Goal: Information Seeking & Learning: Understand process/instructions

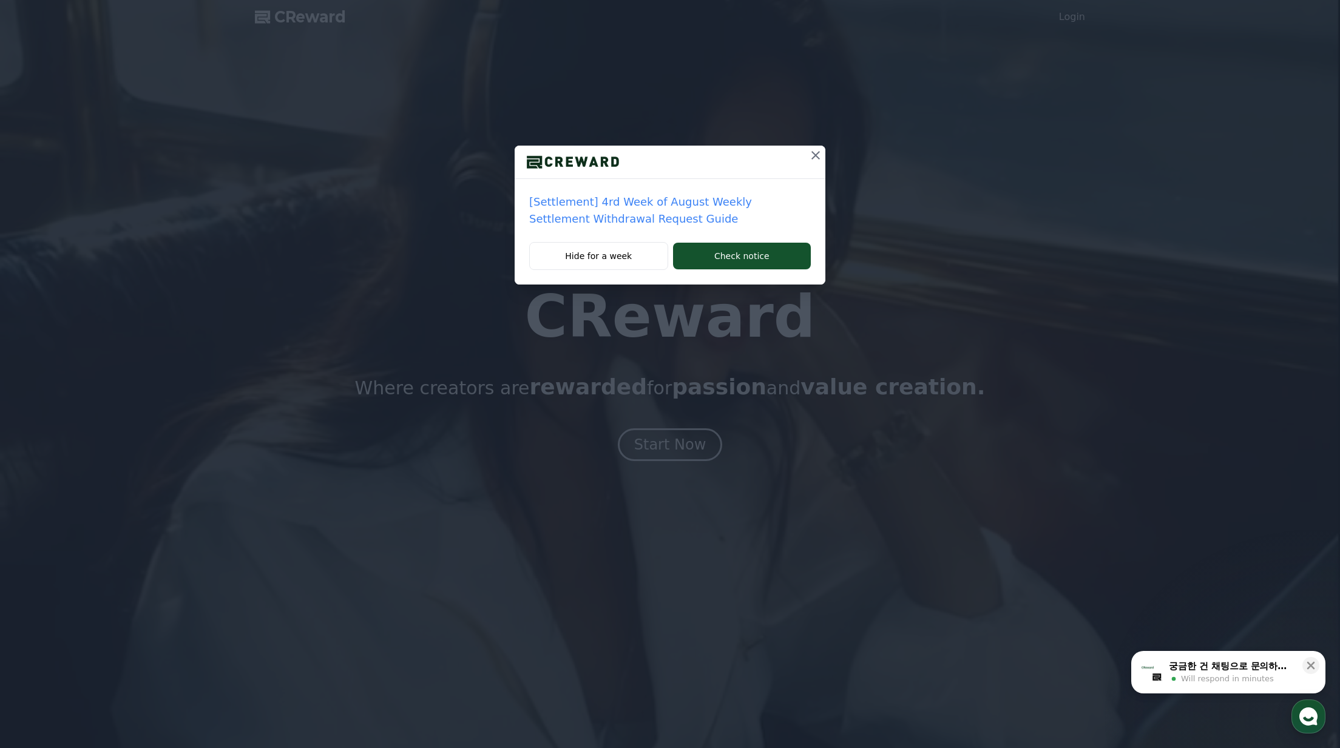
click at [817, 158] on icon at bounding box center [815, 155] width 15 height 15
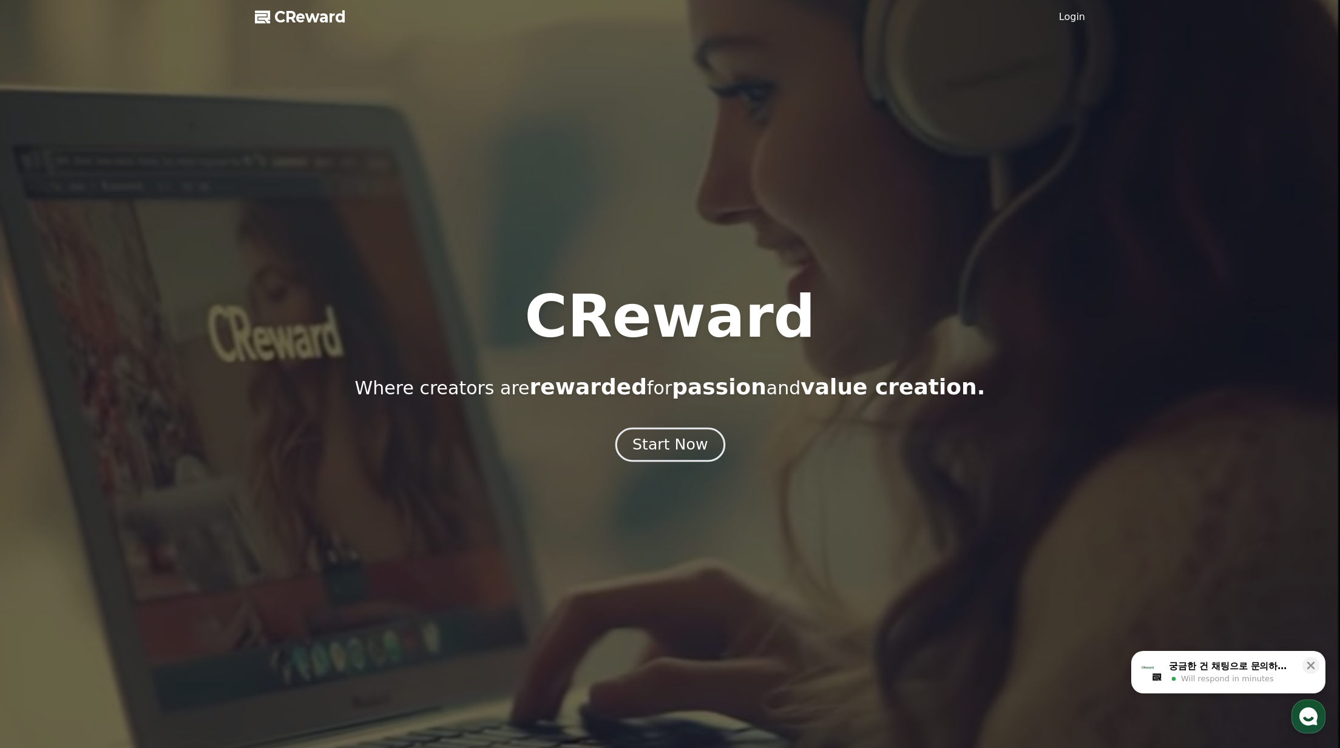
click at [674, 439] on div "Start Now" at bounding box center [669, 445] width 75 height 21
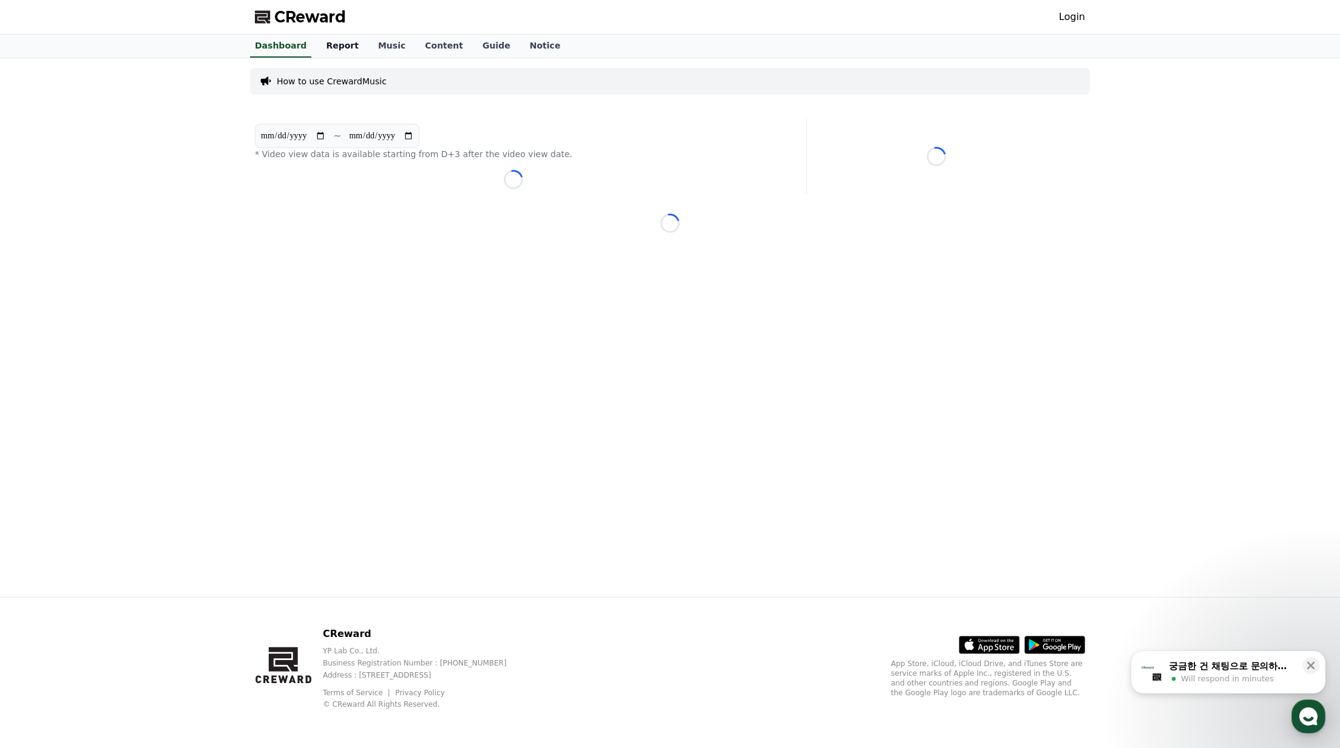
click at [328, 46] on link "Report" at bounding box center [342, 46] width 52 height 23
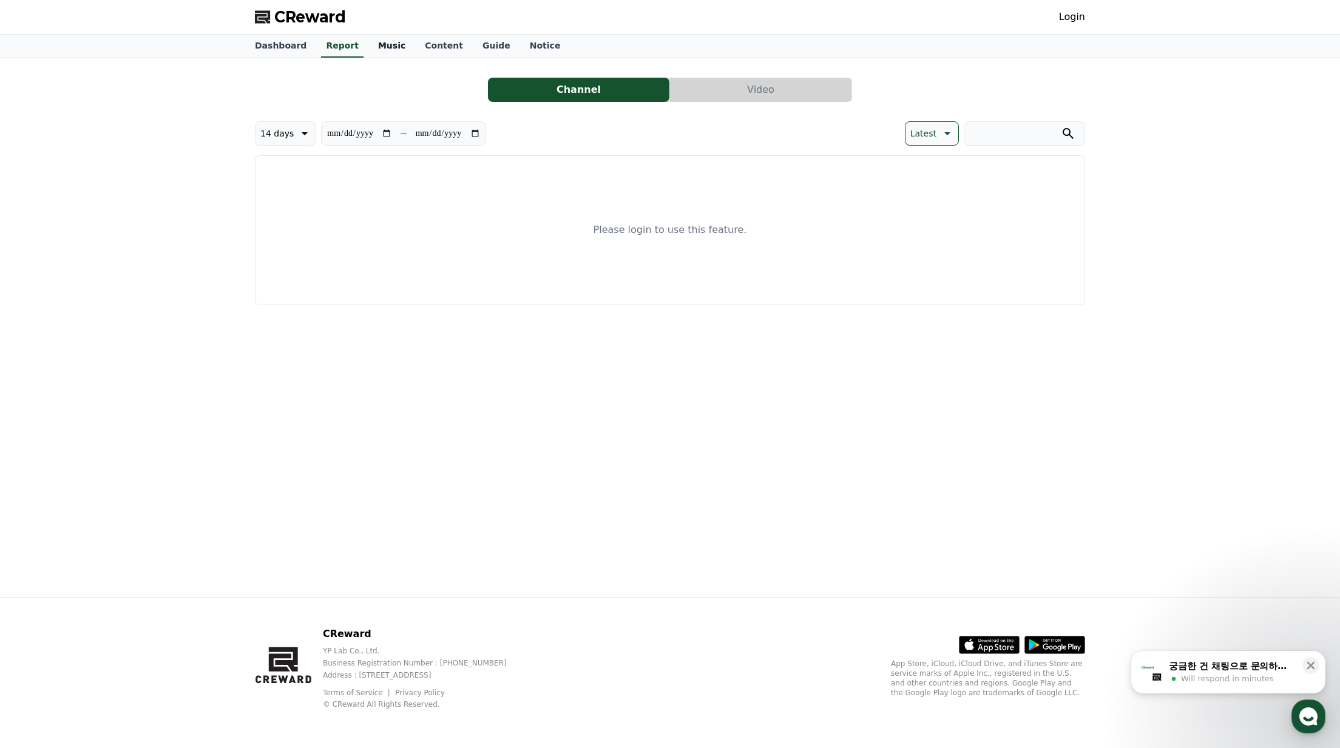
click at [368, 46] on link "Music" at bounding box center [391, 46] width 47 height 23
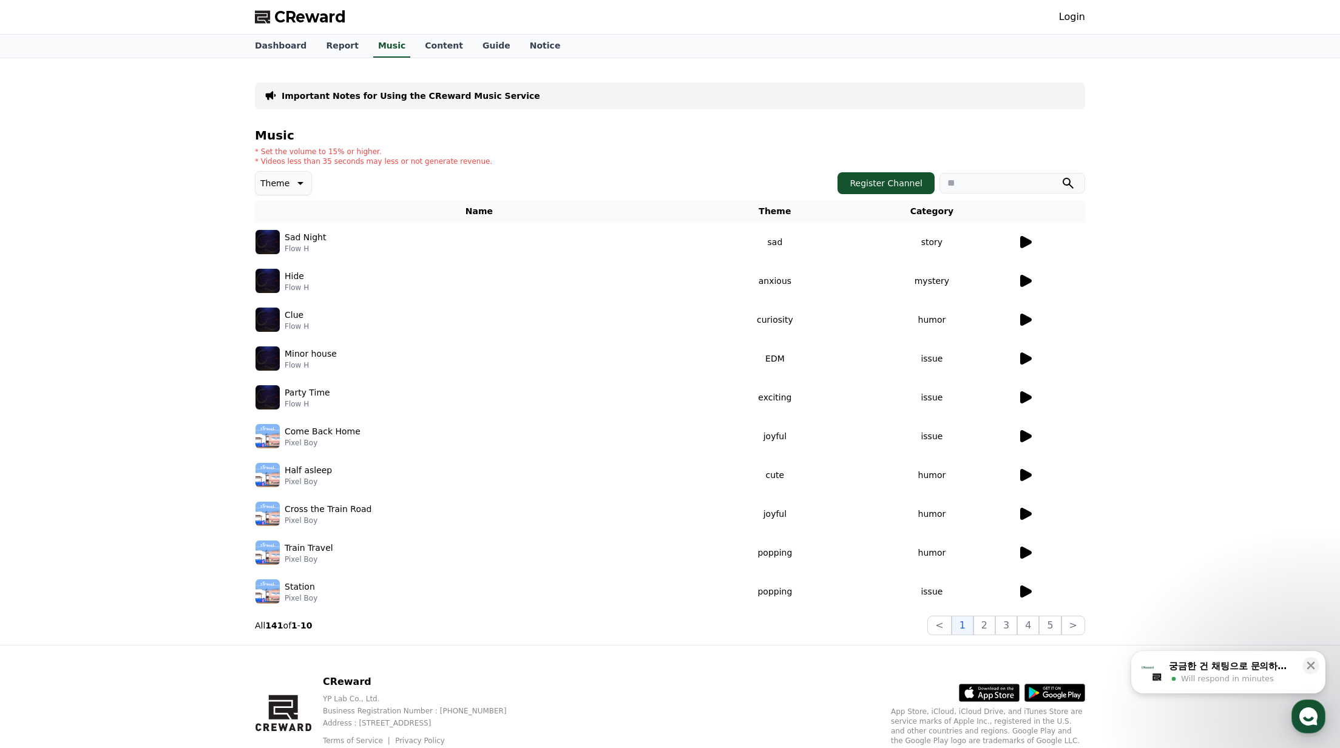
click at [1025, 243] on icon at bounding box center [1026, 242] width 12 height 12
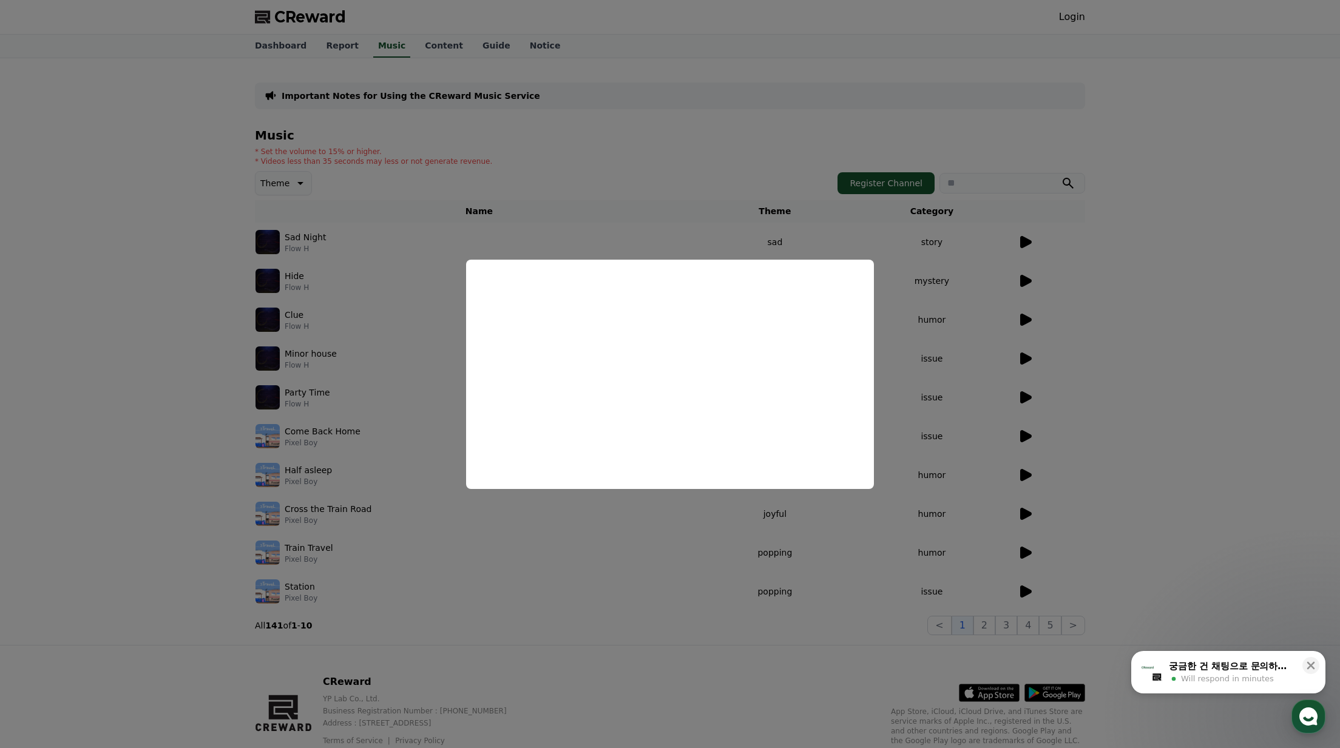
click at [581, 240] on button "close modal" at bounding box center [670, 374] width 1340 height 748
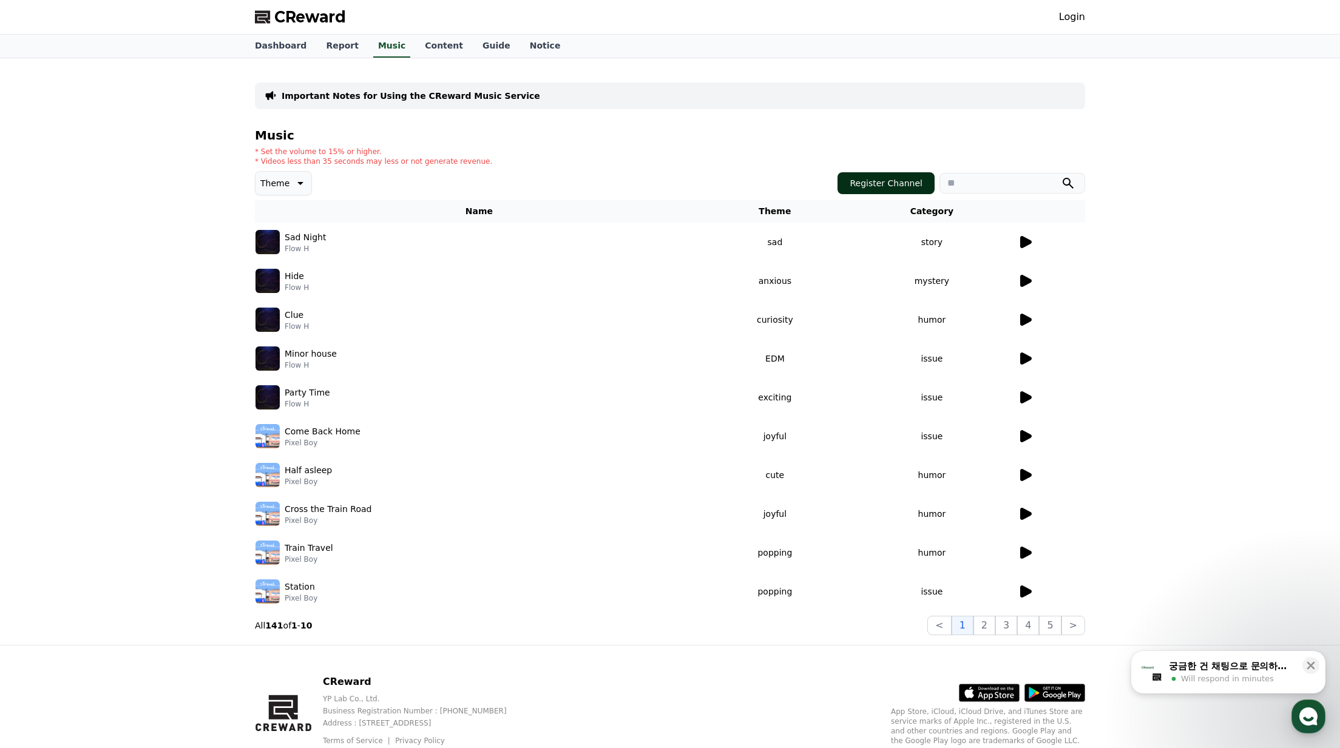
click at [905, 184] on button "Register Channel" at bounding box center [885, 183] width 97 height 22
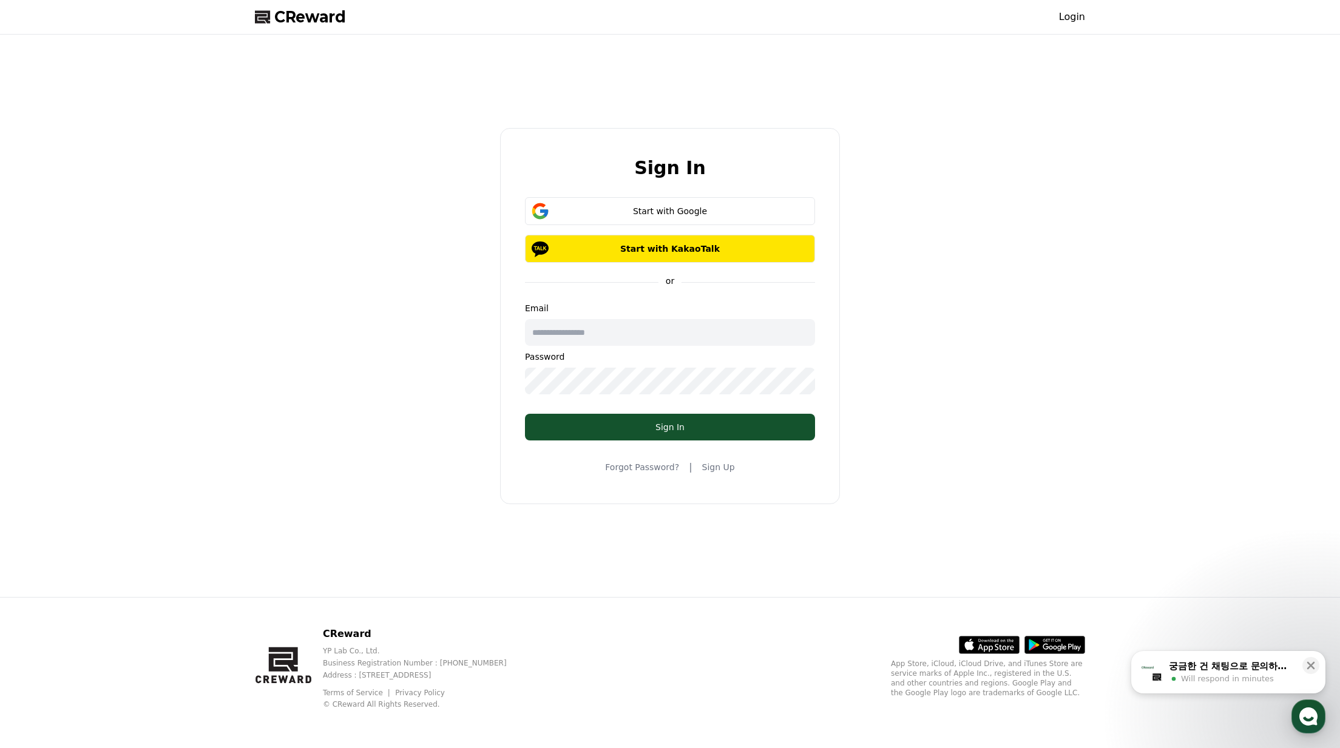
click at [294, 15] on span "CReward" at bounding box center [310, 16] width 72 height 19
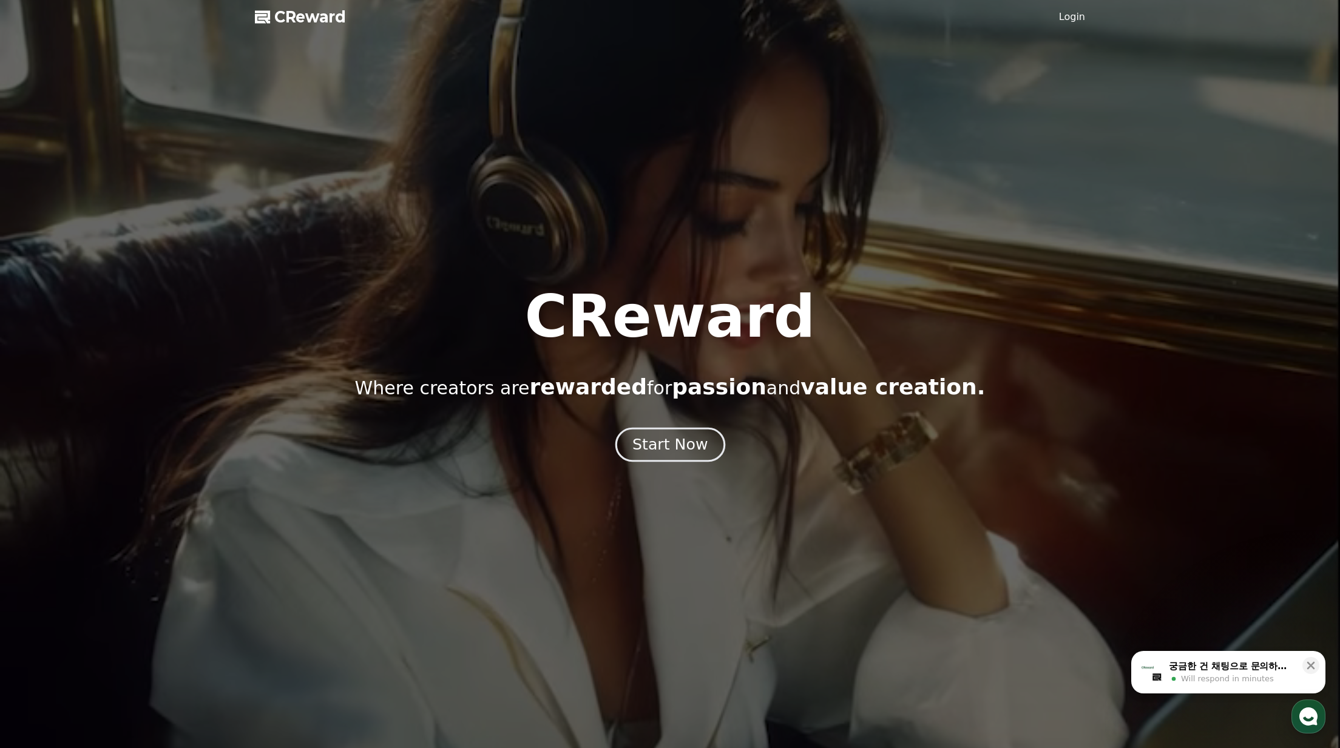
click at [685, 437] on div "Start Now" at bounding box center [669, 445] width 75 height 21
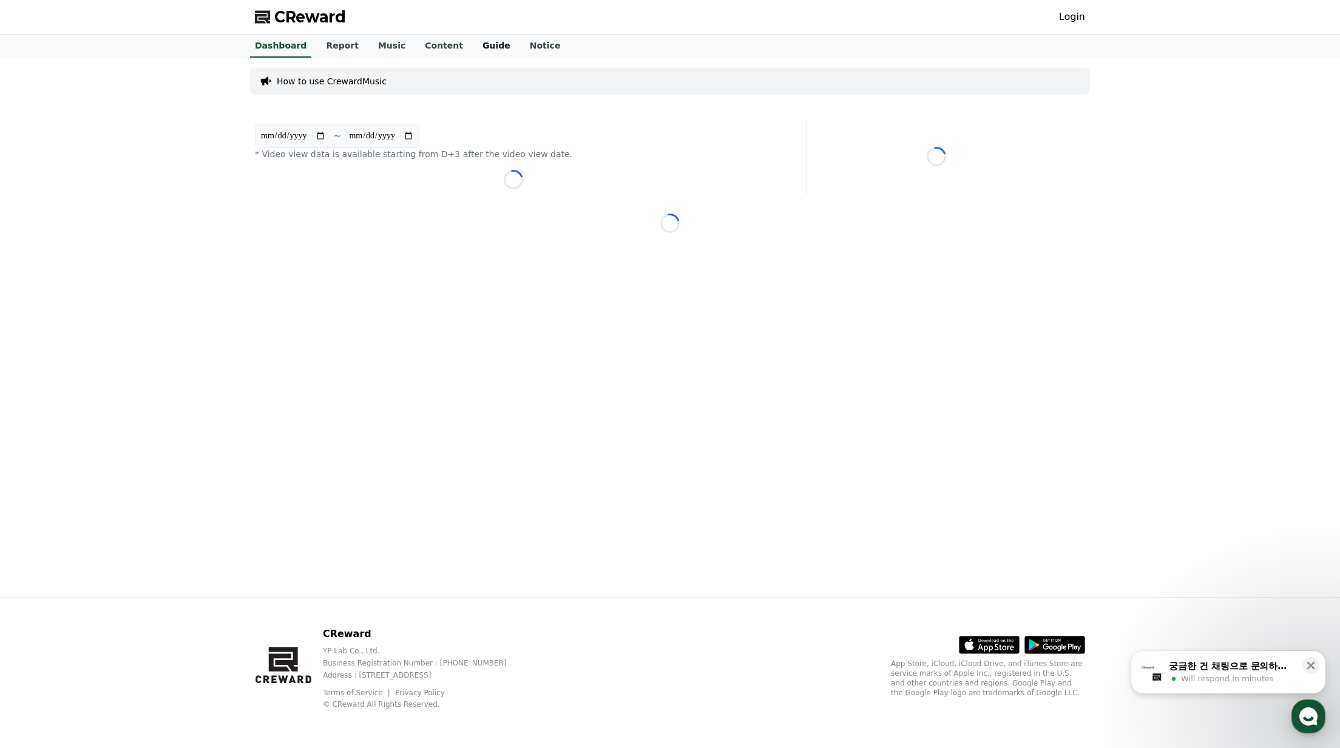
click at [480, 47] on link "Guide" at bounding box center [496, 46] width 47 height 23
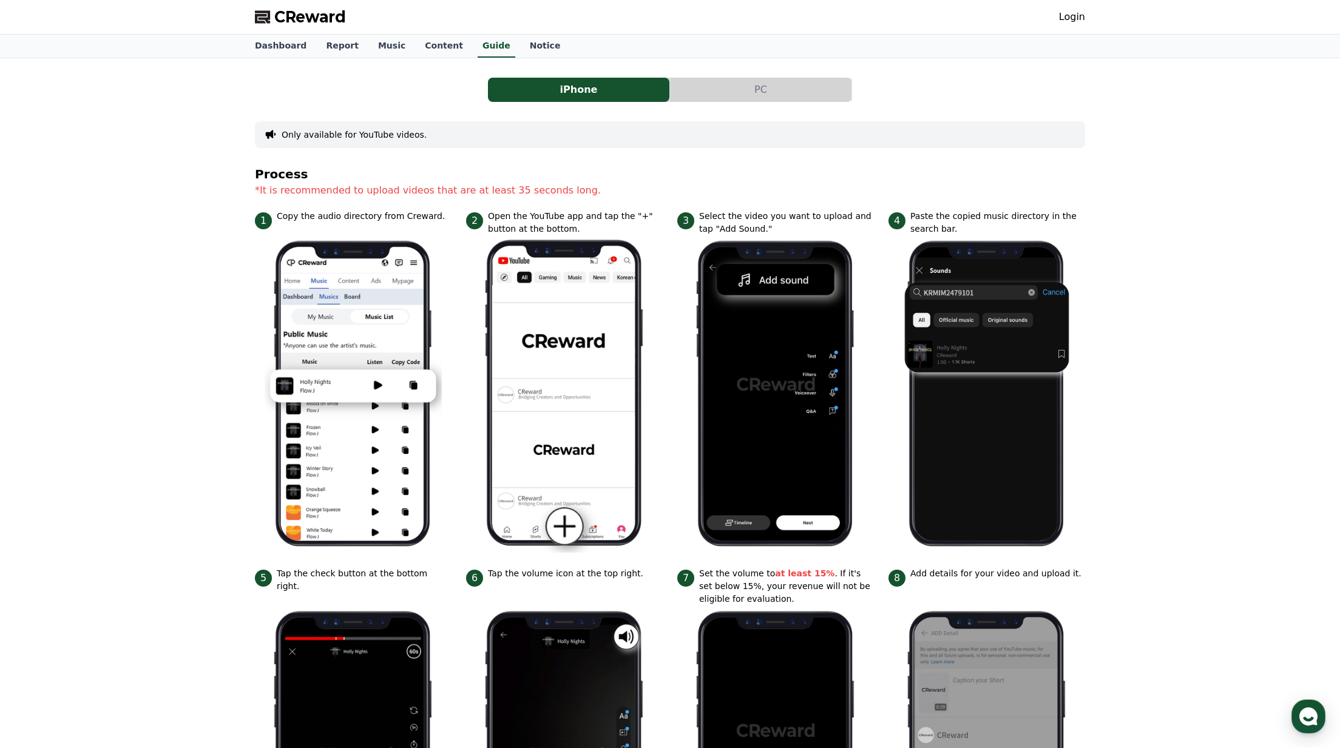
click at [407, 135] on button "Only available for YouTube videos." at bounding box center [354, 135] width 145 height 12
click at [777, 89] on button "PC" at bounding box center [760, 90] width 181 height 24
